Goal: Check status: Check status

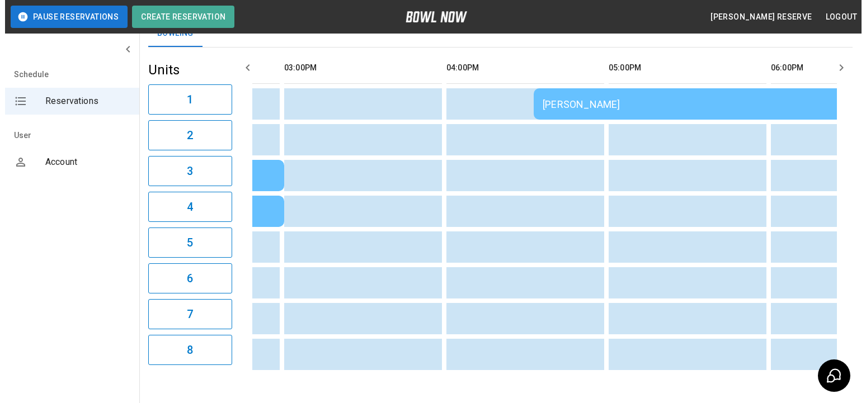
scroll to position [25, 0]
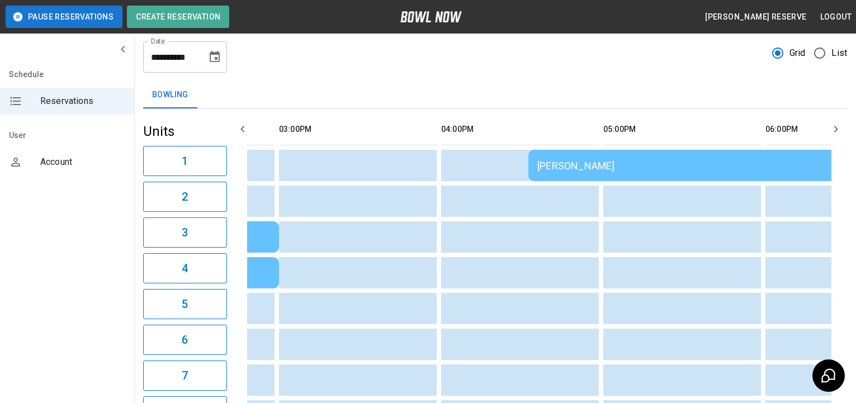
click at [589, 173] on td "[PERSON_NAME]" at bounding box center [689, 165] width 322 height 31
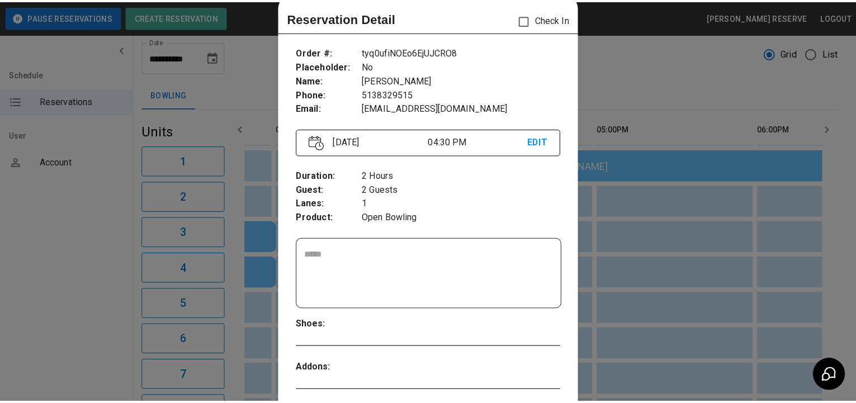
scroll to position [18, 0]
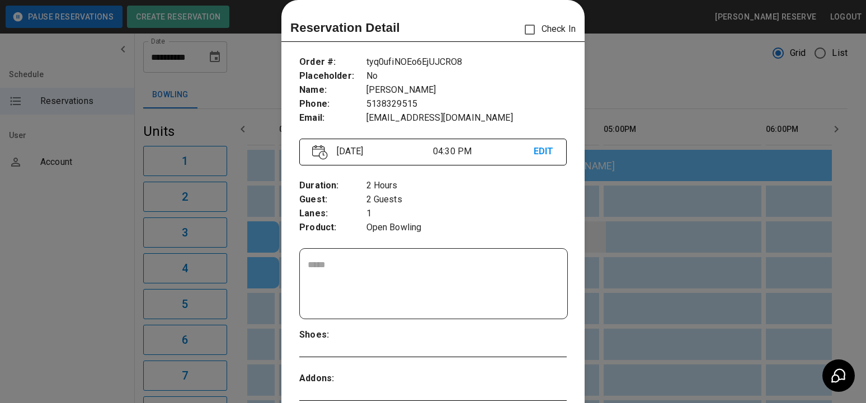
click at [601, 226] on div at bounding box center [433, 201] width 866 height 403
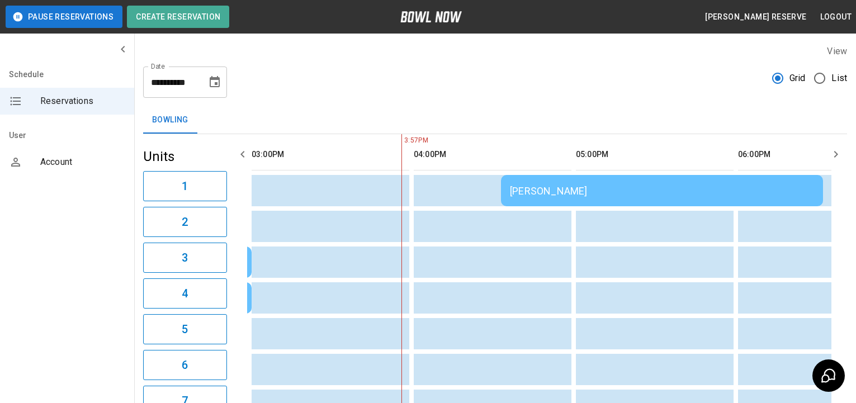
click at [629, 201] on td "[PERSON_NAME]" at bounding box center [662, 190] width 322 height 31
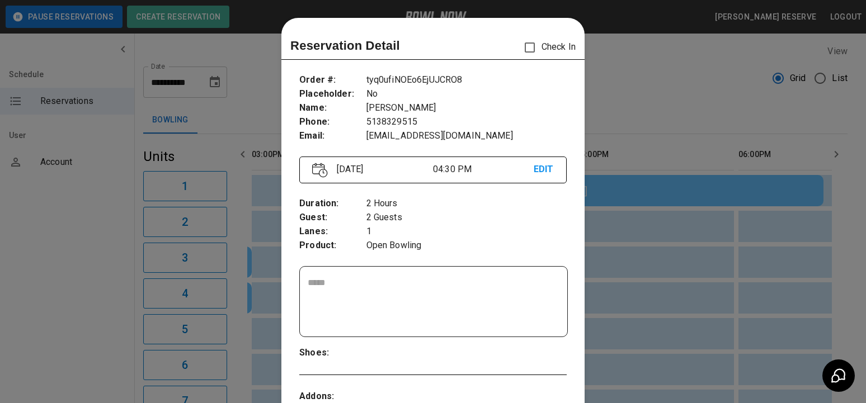
scroll to position [18, 0]
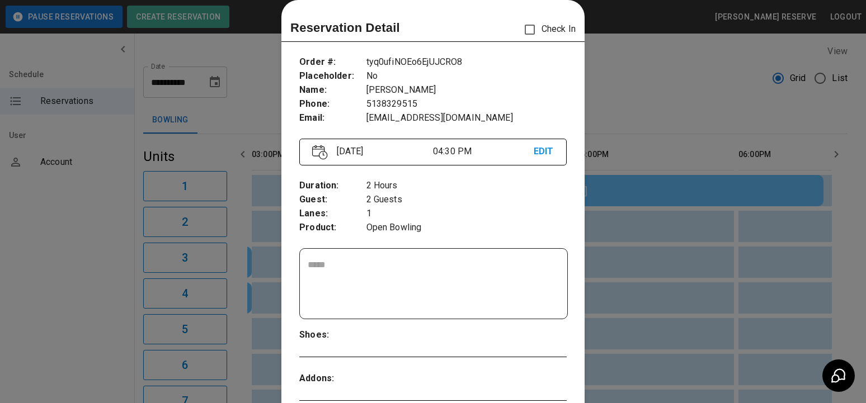
click at [625, 193] on div at bounding box center [433, 201] width 866 height 403
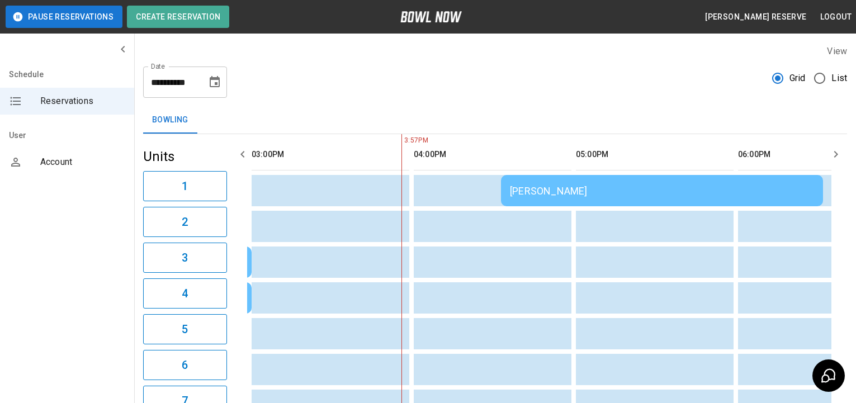
click at [579, 185] on div "[PERSON_NAME]" at bounding box center [662, 191] width 304 height 12
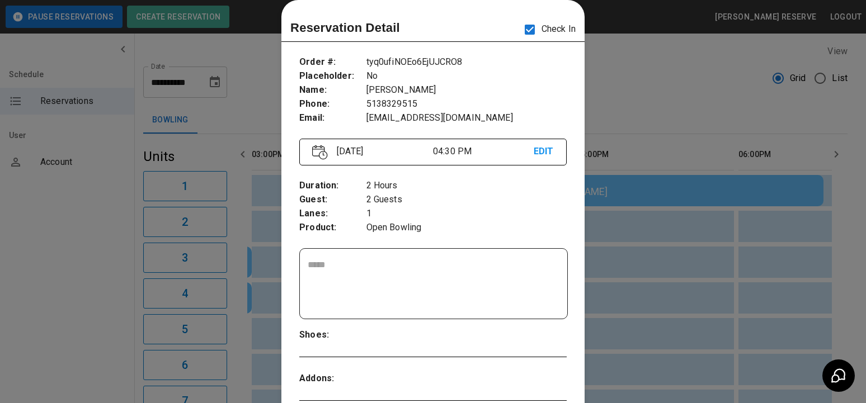
click at [688, 67] on div at bounding box center [433, 201] width 866 height 403
